Goal: Task Accomplishment & Management: Manage account settings

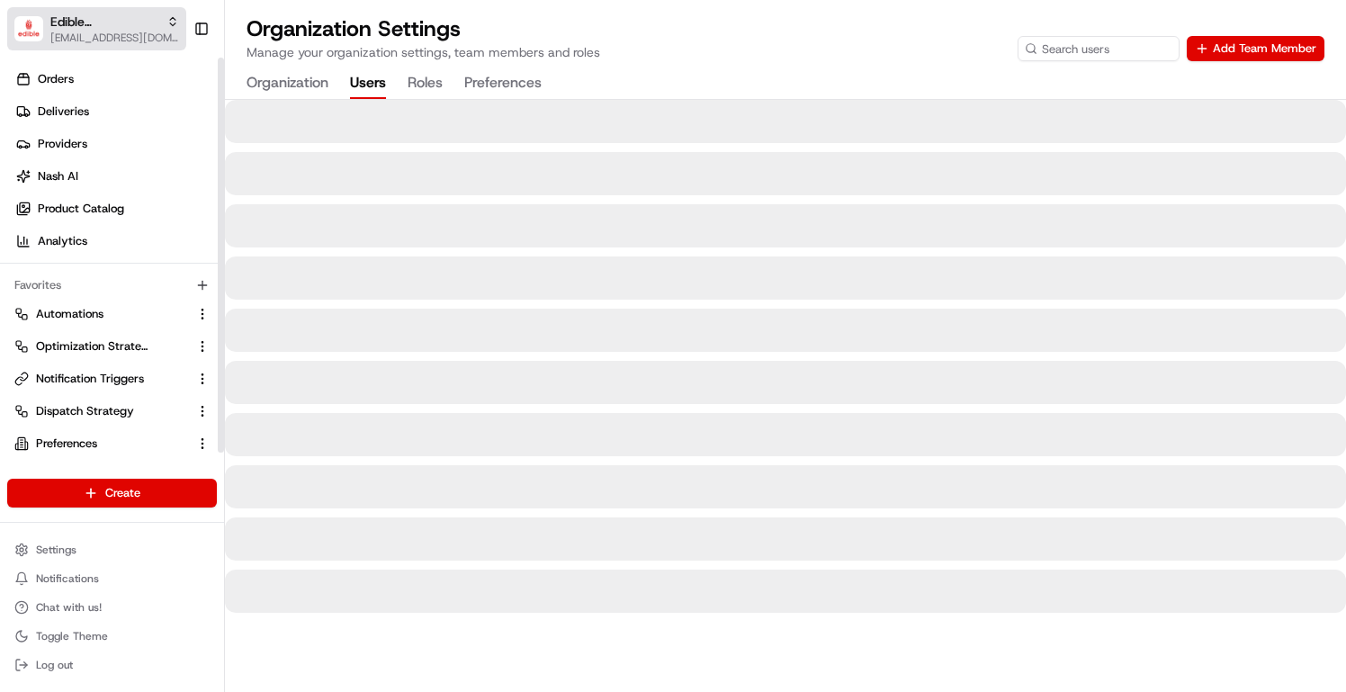
click at [128, 19] on span "Edible Arrangements Corporate" at bounding box center [104, 22] width 109 height 18
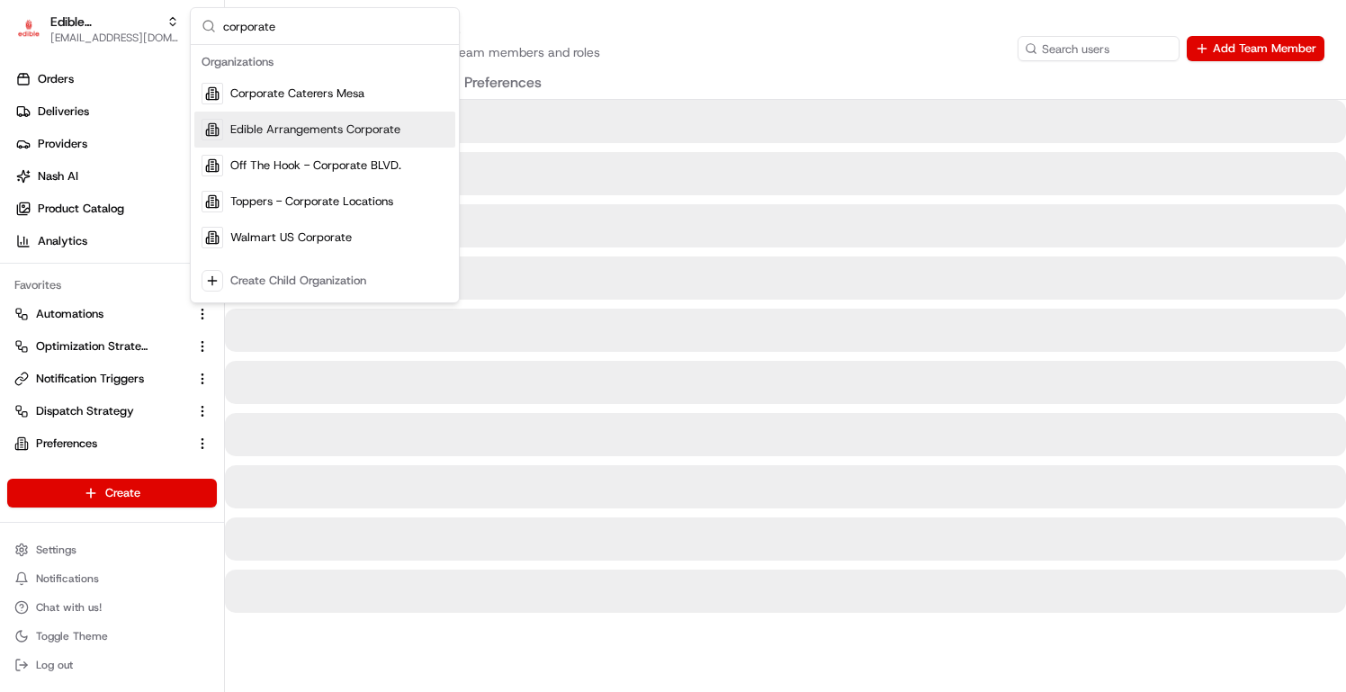
type input "corporate"
click at [342, 129] on span "Edible Arrangements Corporate" at bounding box center [315, 129] width 170 height 16
